Goal: Task Accomplishment & Management: Use online tool/utility

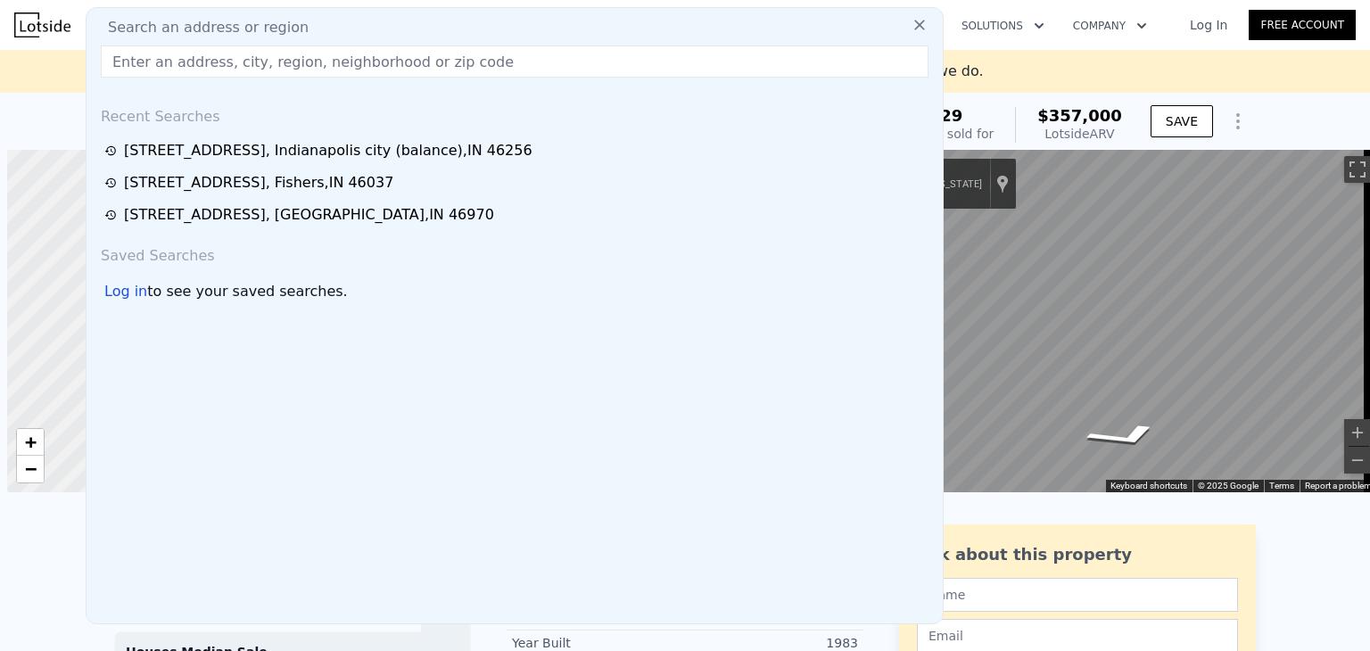
scroll to position [0, 7]
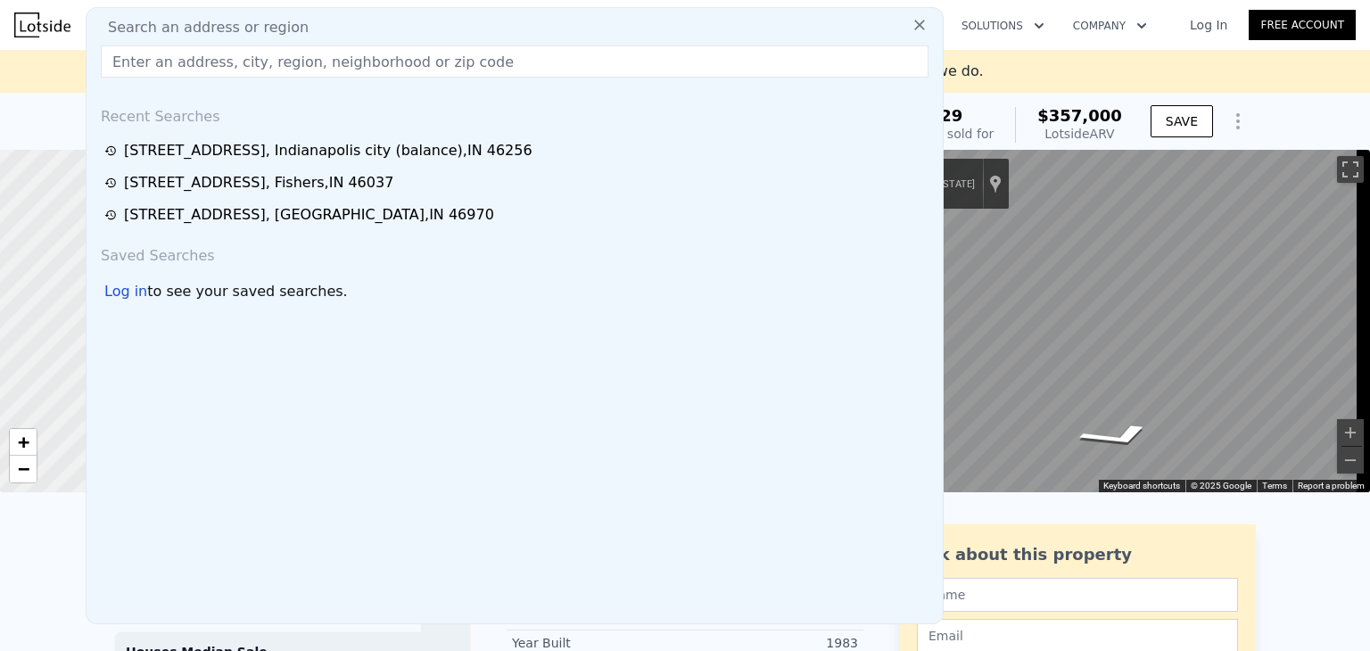
click at [268, 55] on input "text" at bounding box center [515, 61] width 828 height 32
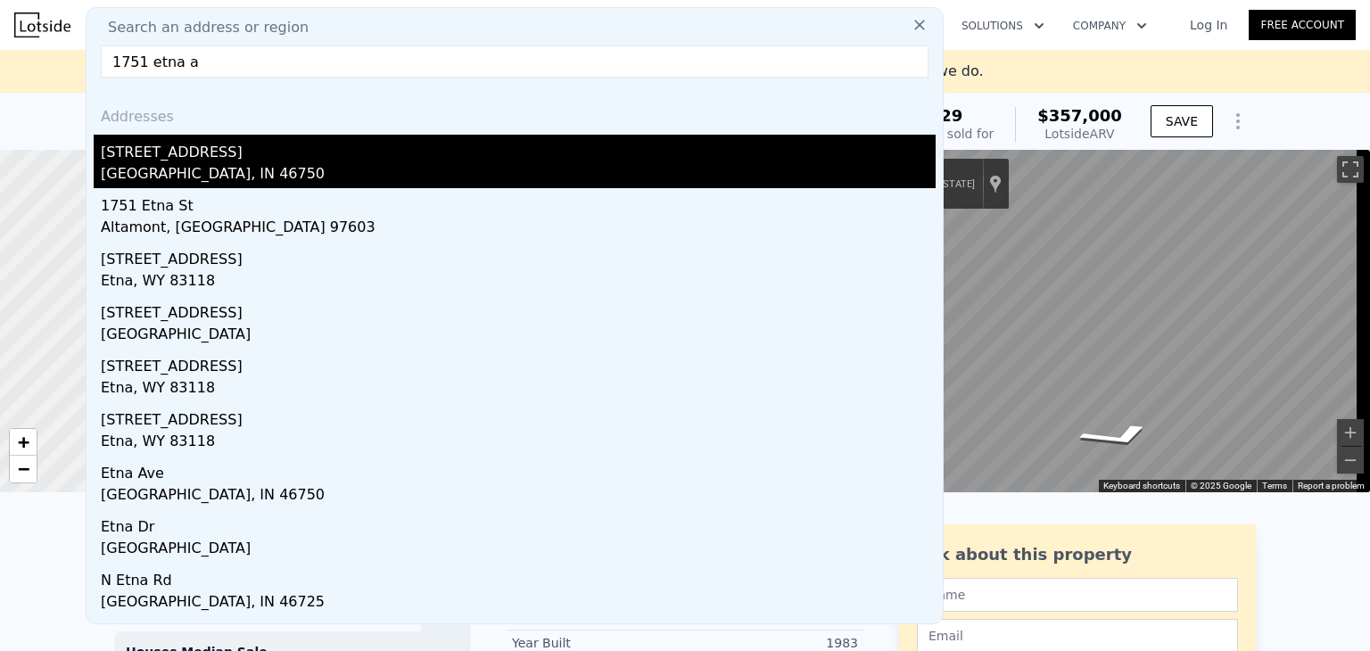
type input "1751 etna a"
click at [156, 171] on div "[GEOGRAPHIC_DATA], IN 46750" at bounding box center [518, 175] width 835 height 25
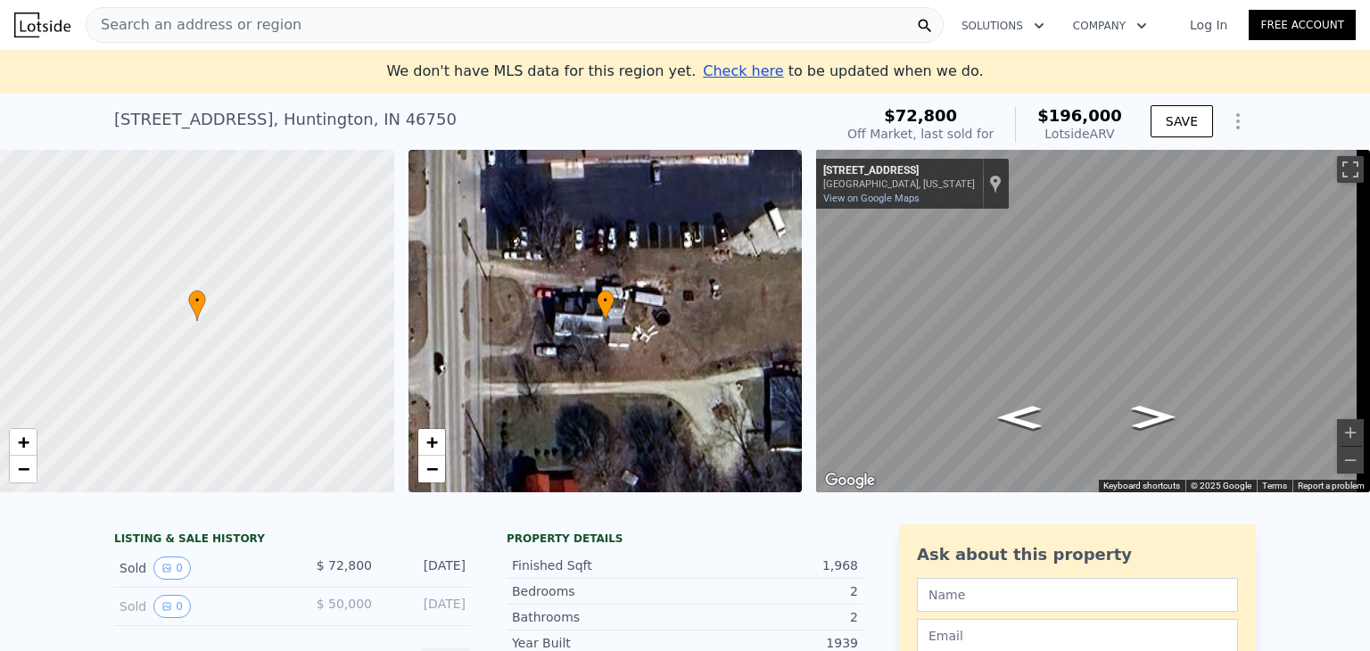
click at [214, 25] on span "Search an address or region" at bounding box center [193, 24] width 215 height 21
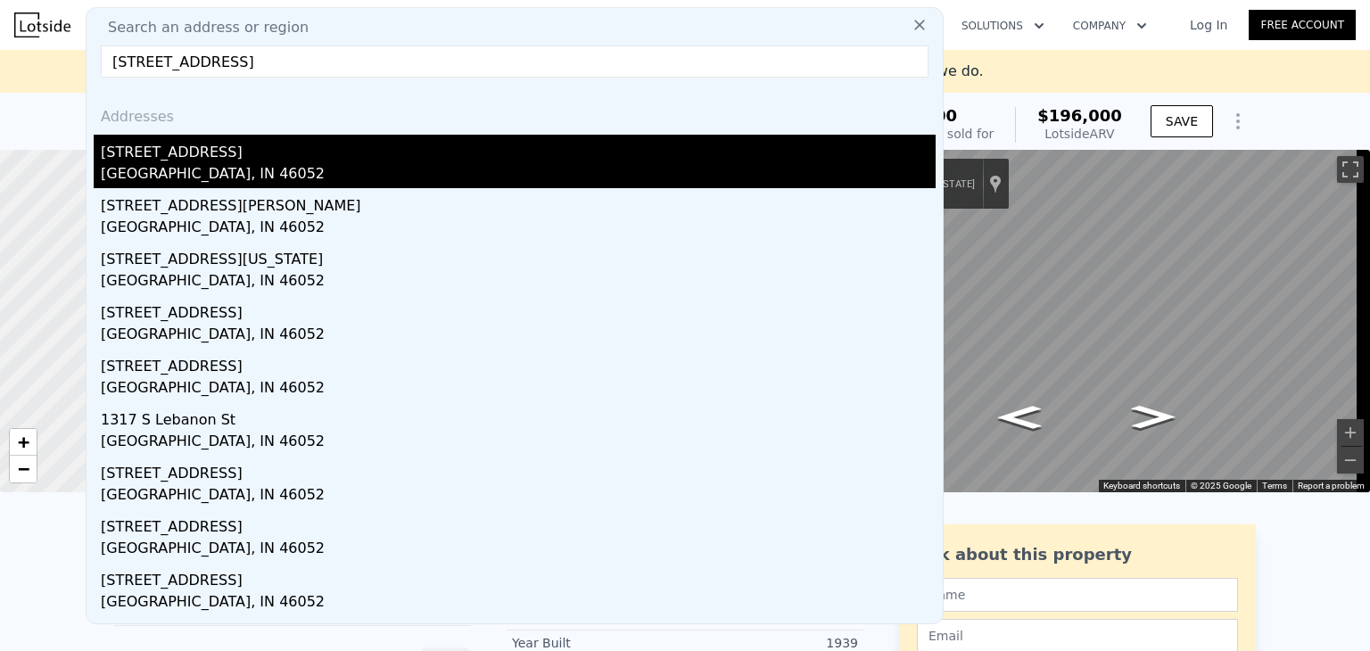
type input "[STREET_ADDRESS]"
click at [159, 163] on div "[GEOGRAPHIC_DATA], IN 46052" at bounding box center [518, 175] width 835 height 25
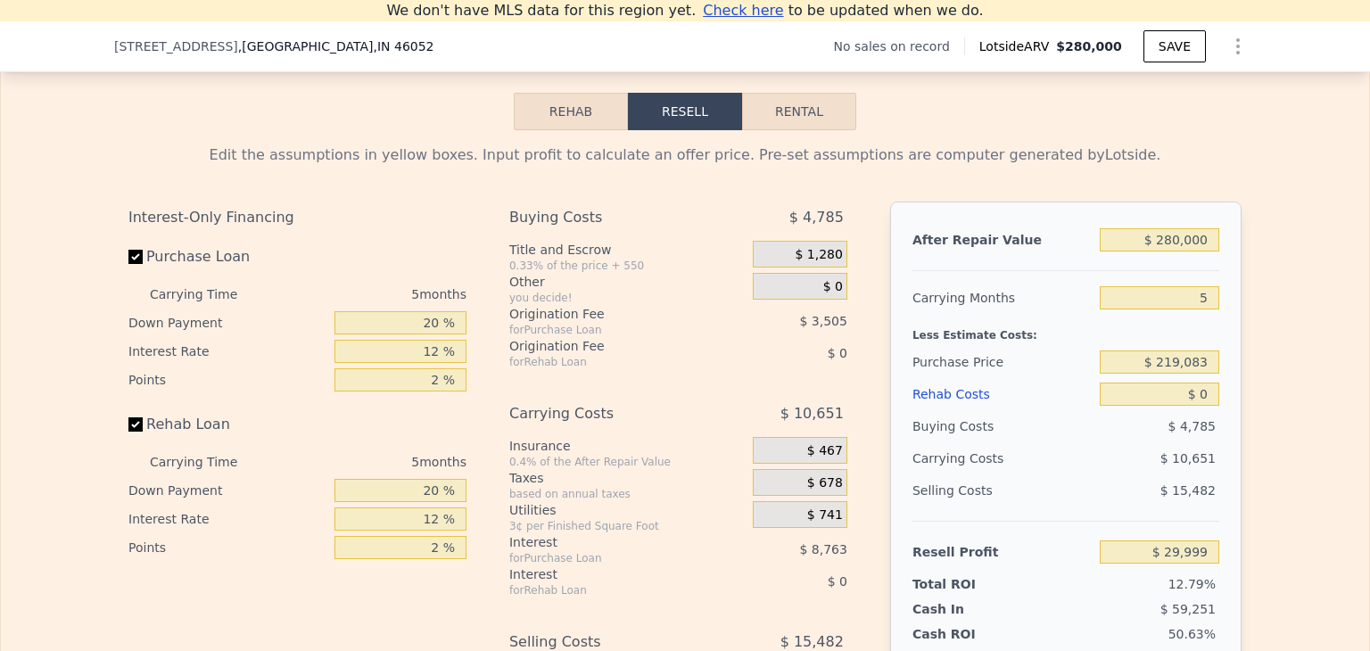
scroll to position [2482, 0]
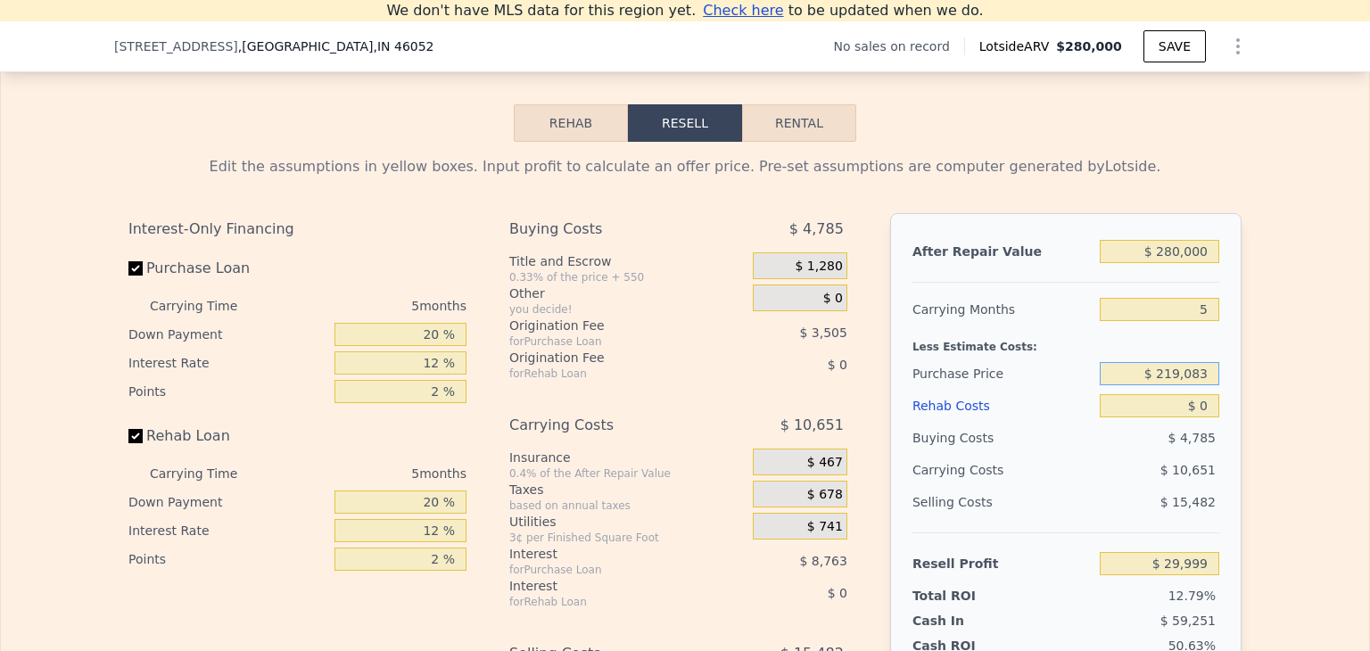
click at [1177, 385] on input "$ 219,083" at bounding box center [1158, 373] width 119 height 23
type input "$ 150,000"
click at [1215, 364] on div "After Repair Value $ 280,000 Carrying Months 5 Less Estimate Costs: Purchase Pr…" at bounding box center [1065, 461] width 351 height 496
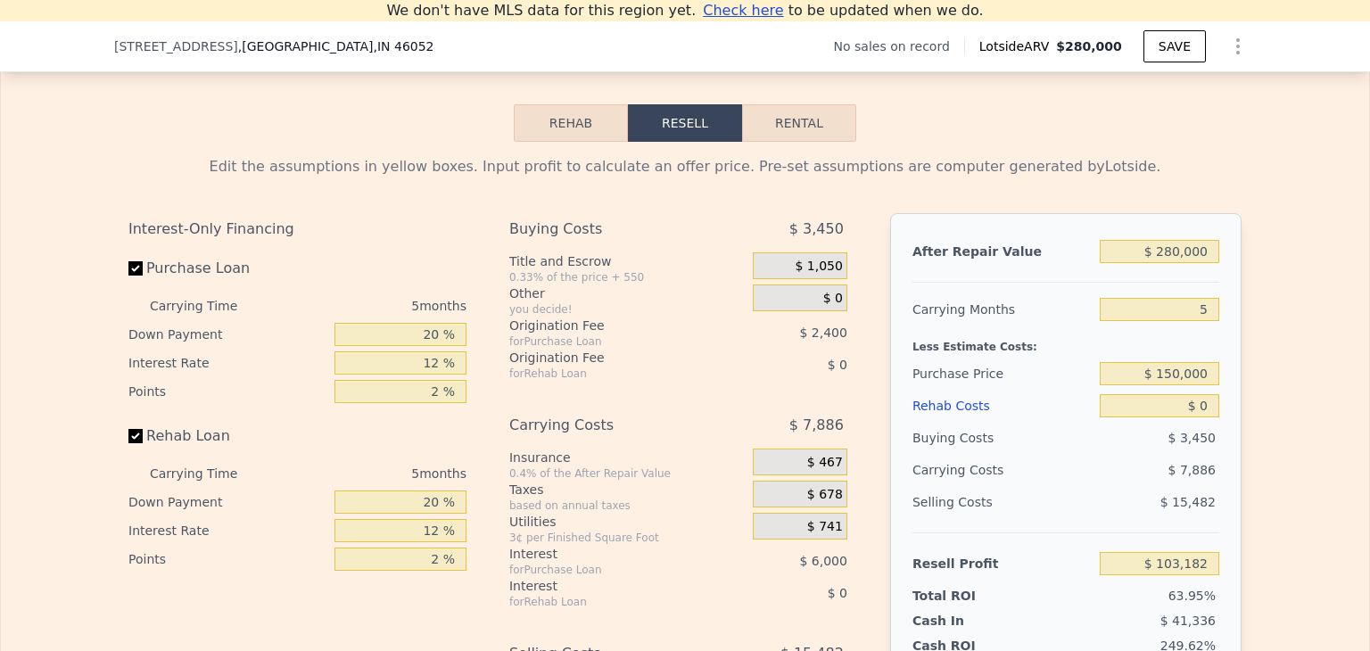
scroll to position [0, 0]
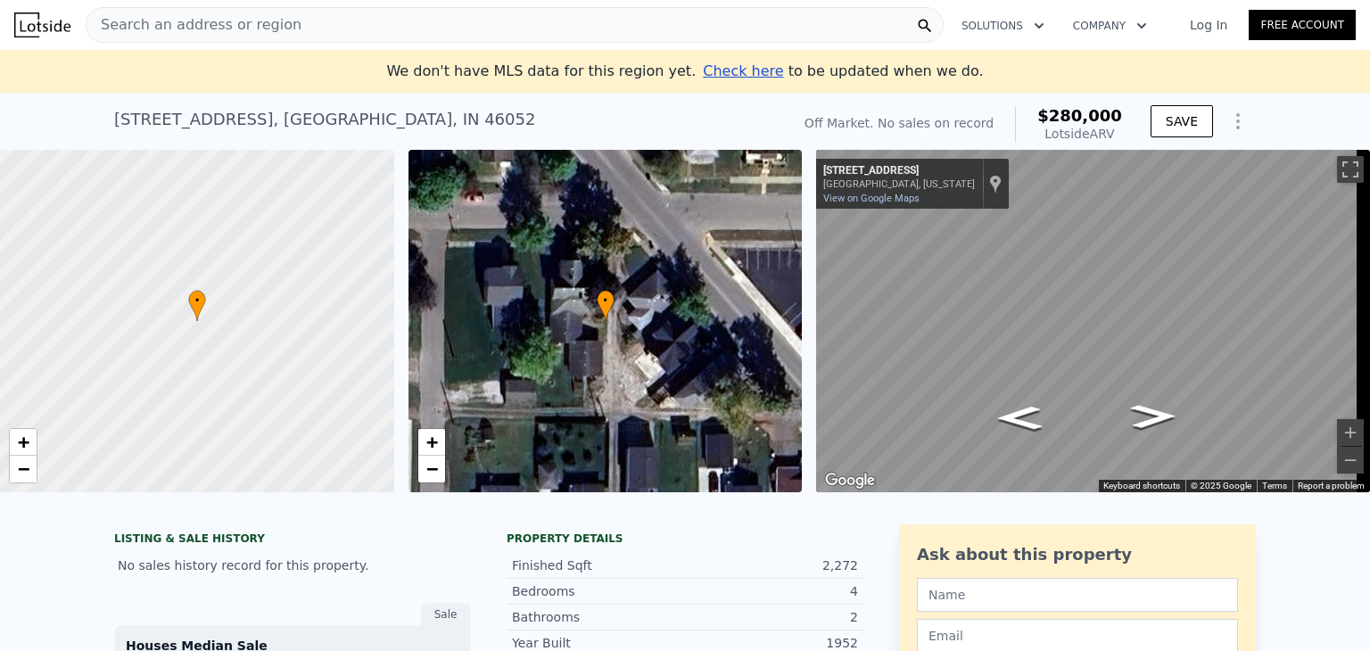
type input "$ 29,999"
click at [122, 29] on span "Search an address or region" at bounding box center [193, 24] width 215 height 21
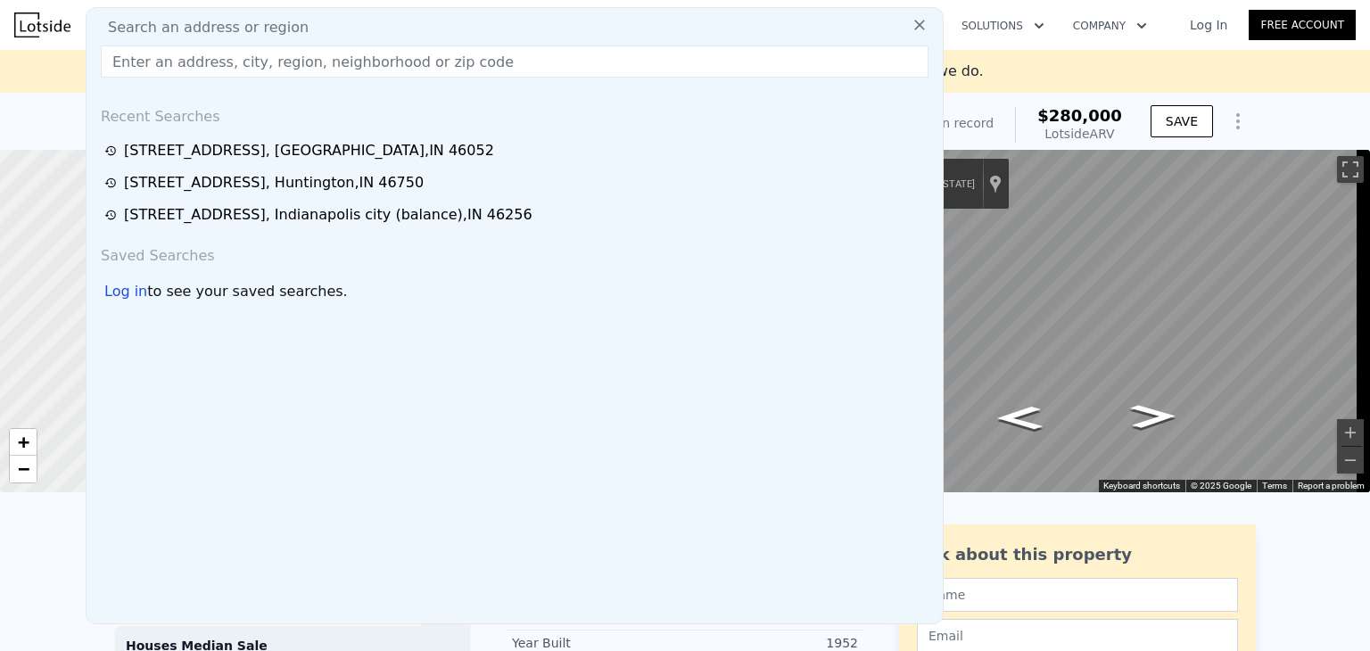
type input "[STREET_ADDRESS][PERSON_NAME][PERSON_NAME]"
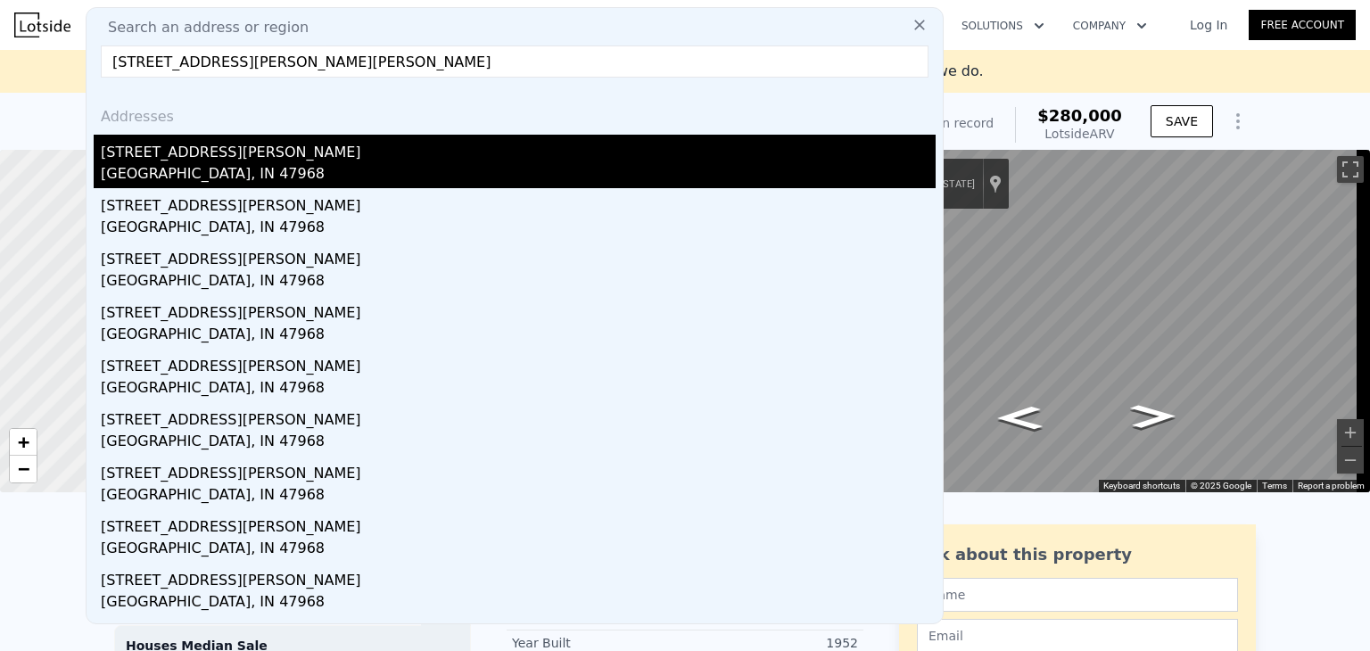
click at [150, 163] on div "[GEOGRAPHIC_DATA], IN 47968" at bounding box center [518, 175] width 835 height 25
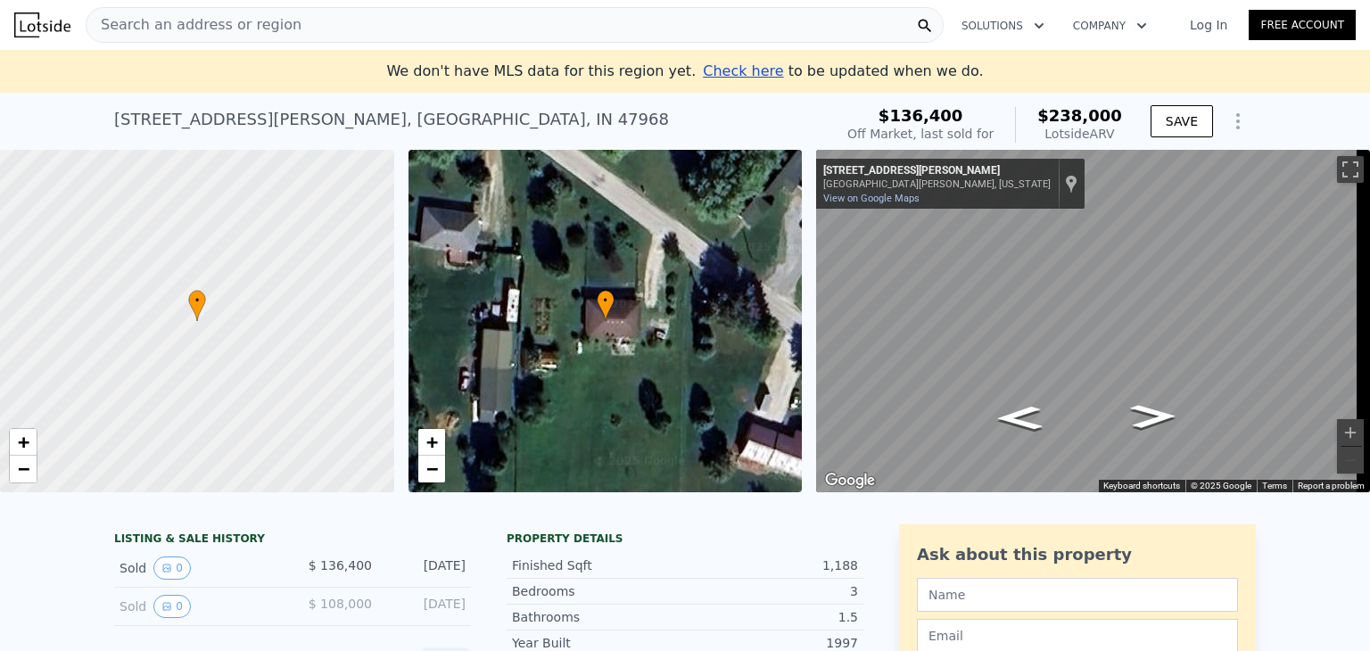
click at [167, 33] on span "Search an address or region" at bounding box center [193, 24] width 215 height 21
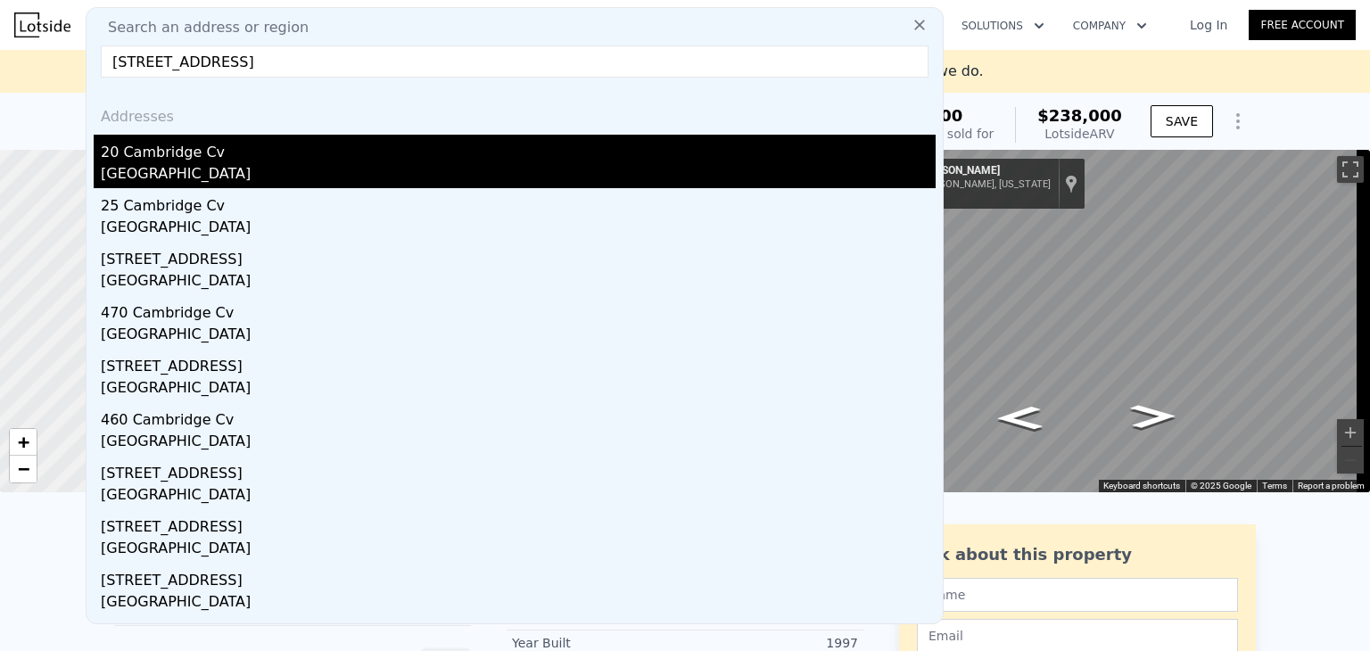
type input "[STREET_ADDRESS]"
click at [218, 163] on div "[GEOGRAPHIC_DATA]" at bounding box center [518, 175] width 835 height 25
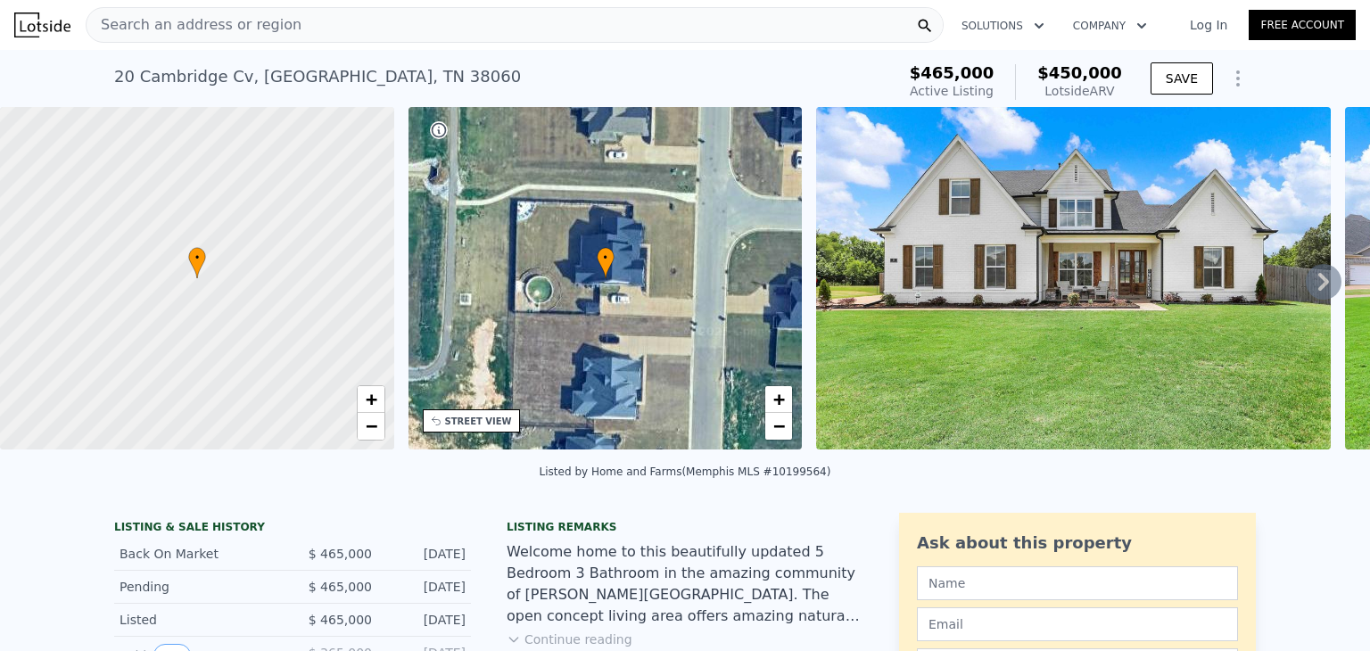
click at [247, 31] on span "Search an address or region" at bounding box center [193, 24] width 215 height 21
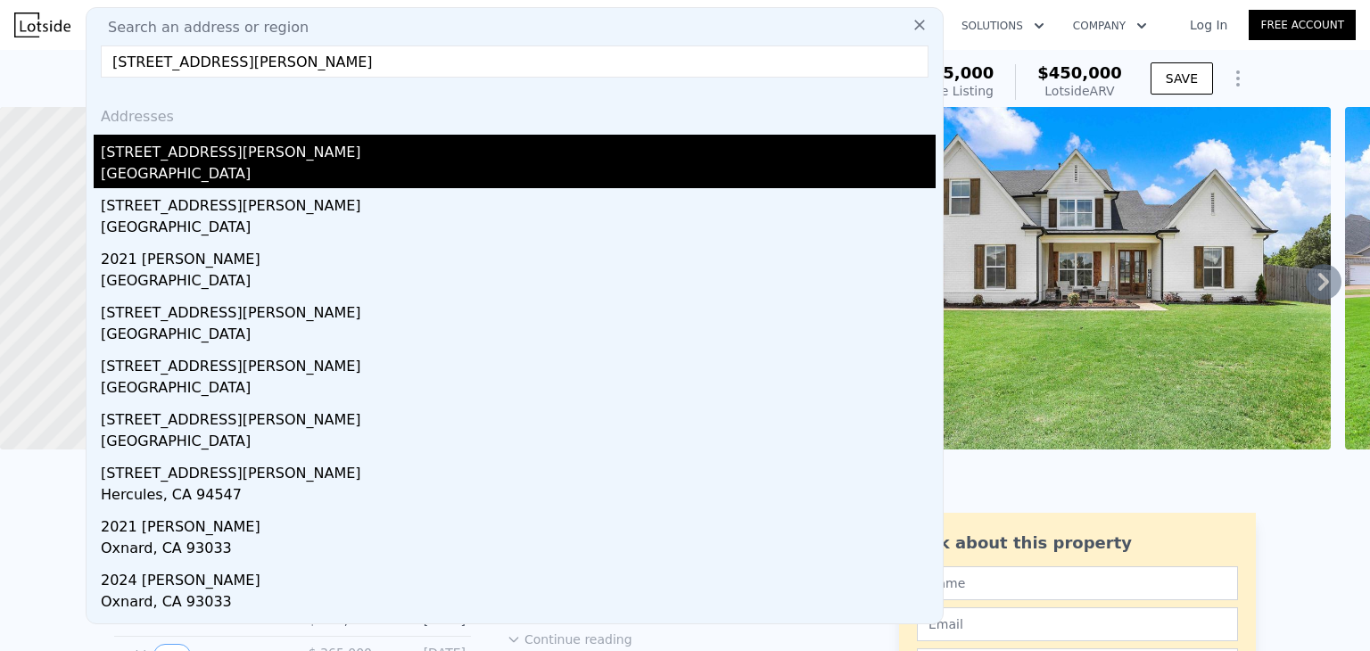
type input "[STREET_ADDRESS][PERSON_NAME]"
click at [166, 163] on div "[GEOGRAPHIC_DATA]" at bounding box center [518, 175] width 835 height 25
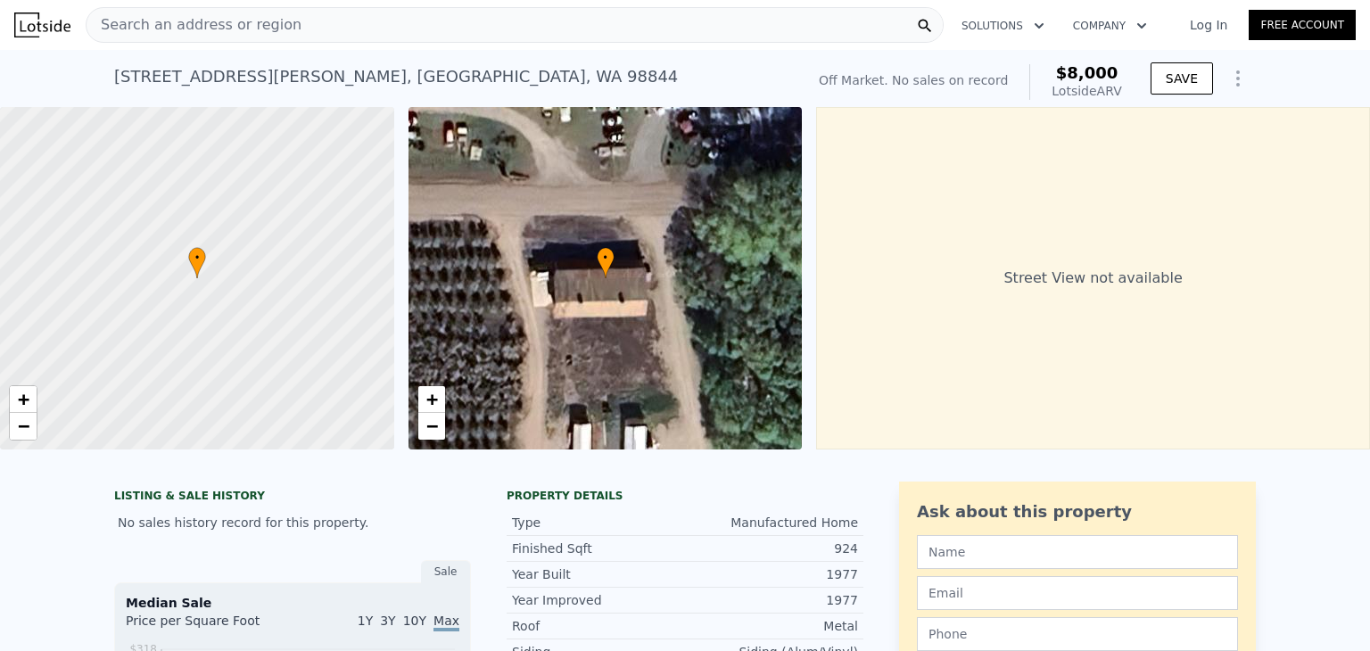
click at [161, 26] on span "Search an address or region" at bounding box center [193, 24] width 215 height 21
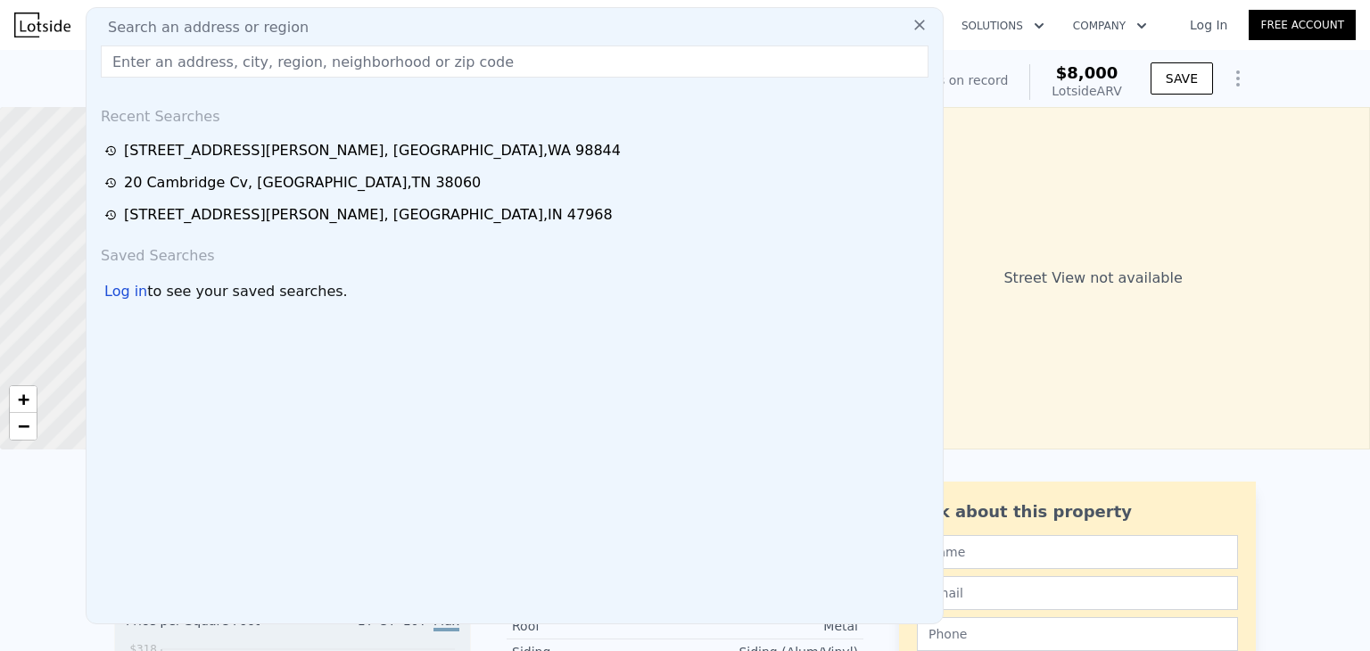
click at [161, 26] on span "Search an address or region" at bounding box center [201, 27] width 215 height 21
click at [152, 62] on input "text" at bounding box center [515, 61] width 828 height 32
paste input "[STREET_ADDRESS][PERSON_NAME]"
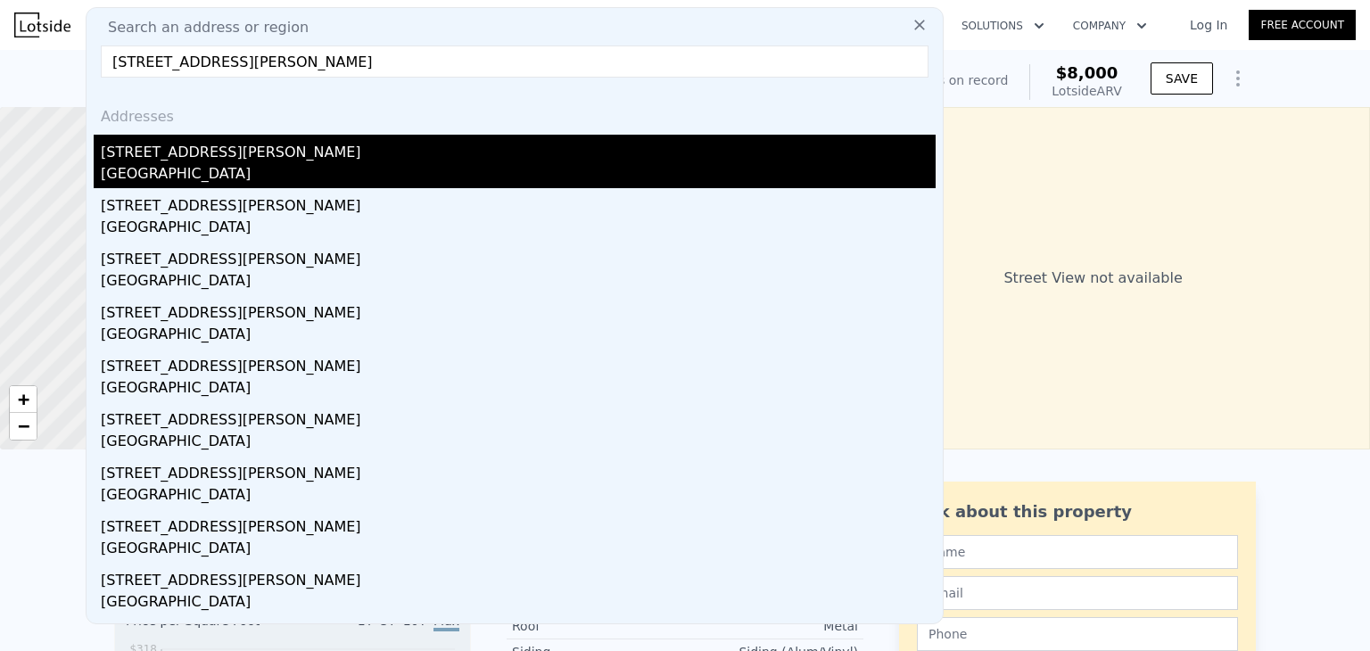
type input "[STREET_ADDRESS][PERSON_NAME]"
click at [169, 158] on div "[STREET_ADDRESS][PERSON_NAME]" at bounding box center [518, 149] width 835 height 29
